Goal: Find specific page/section: Find specific page/section

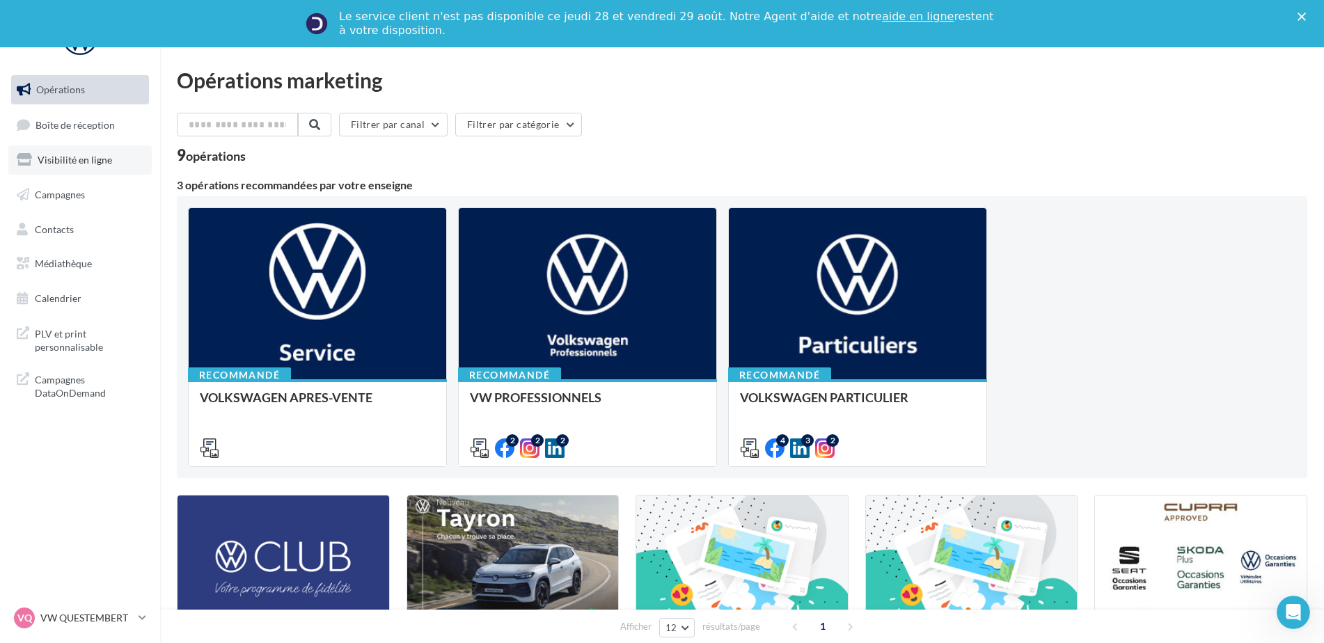
click at [90, 172] on link "Visibilité en ligne" at bounding box center [79, 159] width 143 height 29
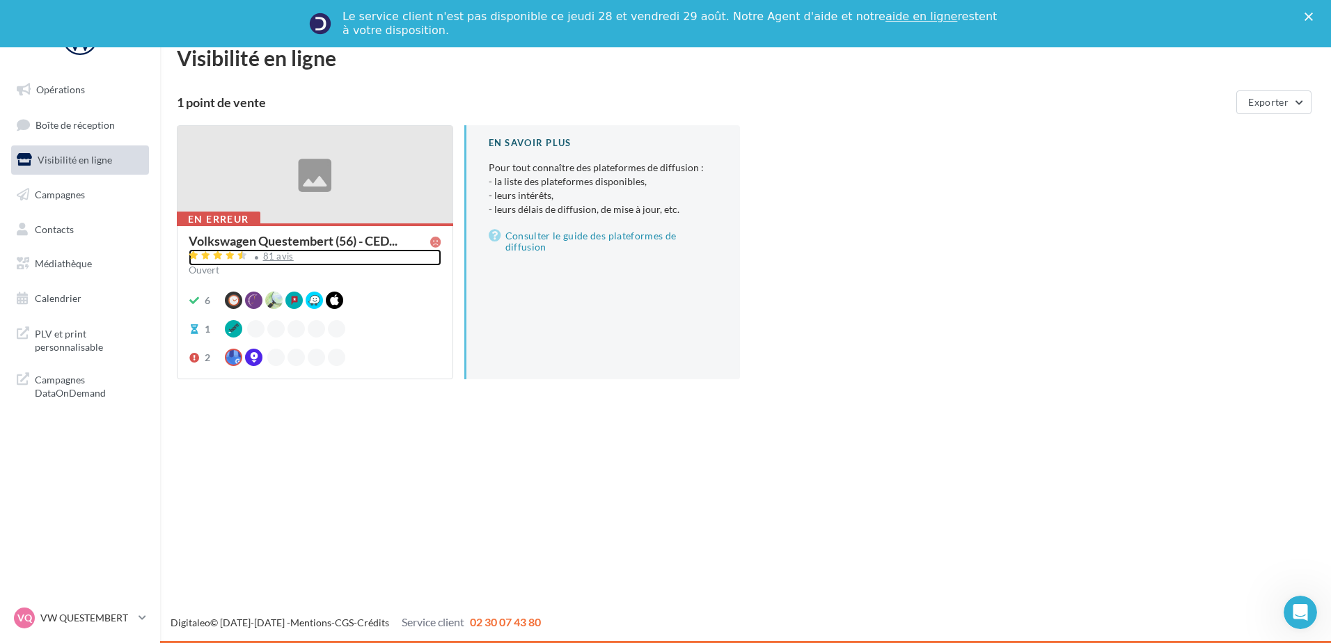
click at [273, 260] on div "81 avis" at bounding box center [278, 256] width 31 height 9
